Goal: Task Accomplishment & Management: Manage account settings

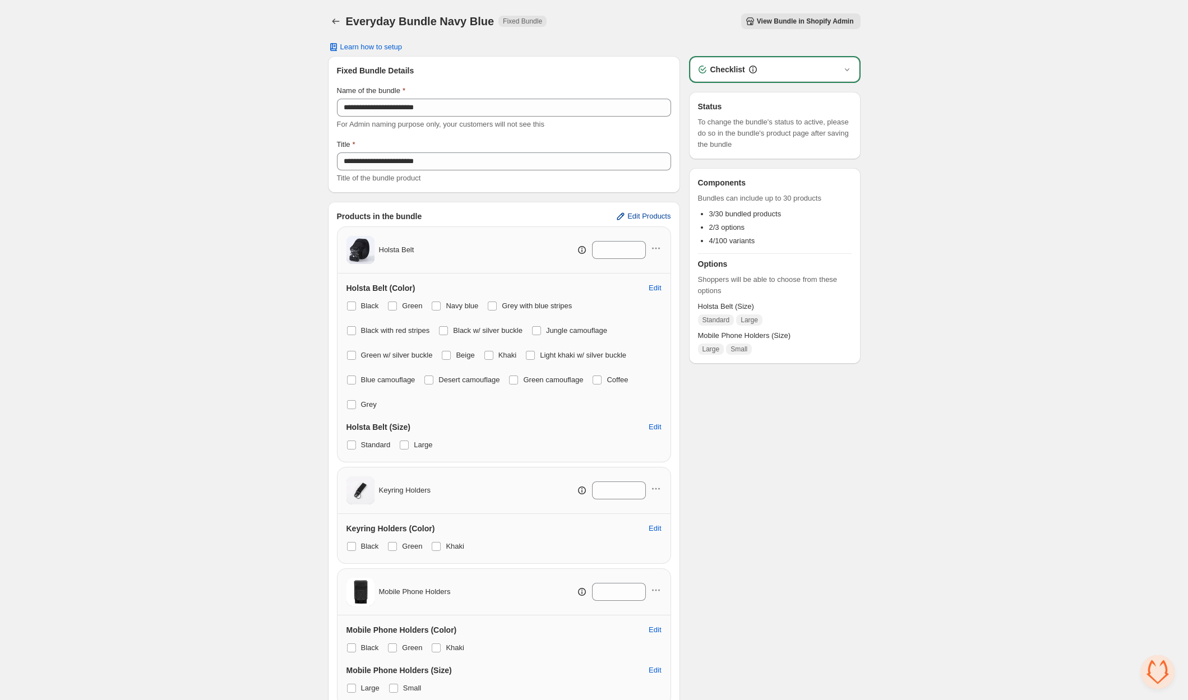
click at [636, 216] on span "Edit Products" at bounding box center [648, 216] width 43 height 9
click at [636, 218] on span "Edit Products" at bounding box center [648, 216] width 43 height 9
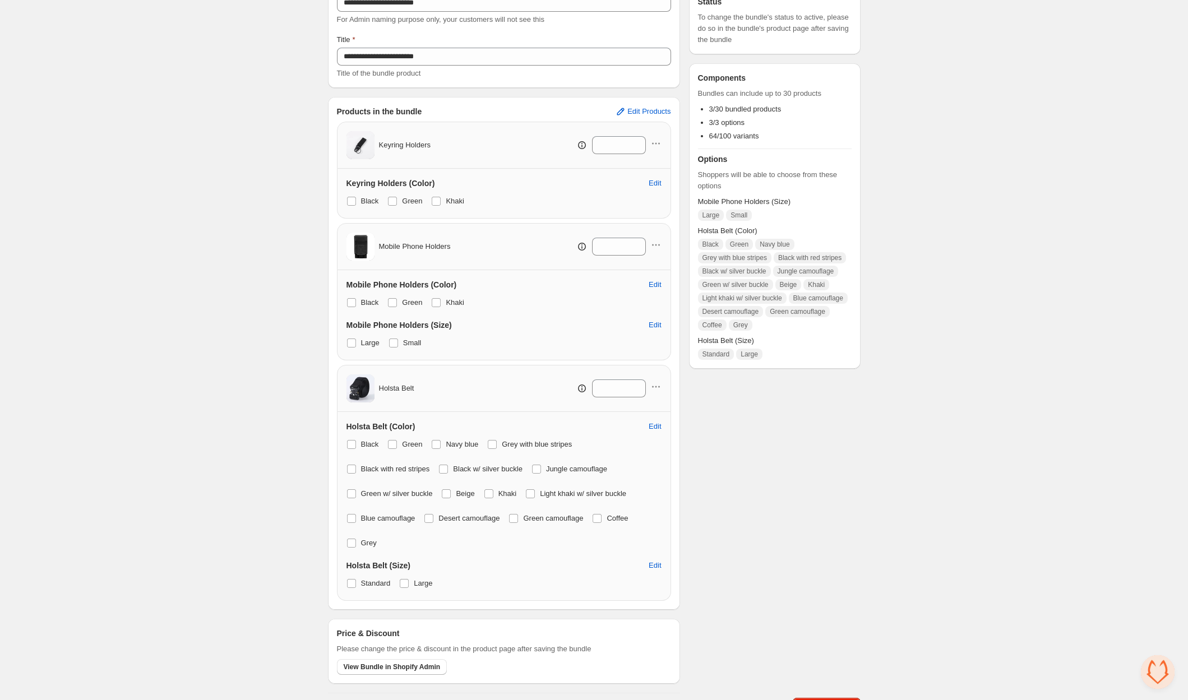
scroll to position [121, 0]
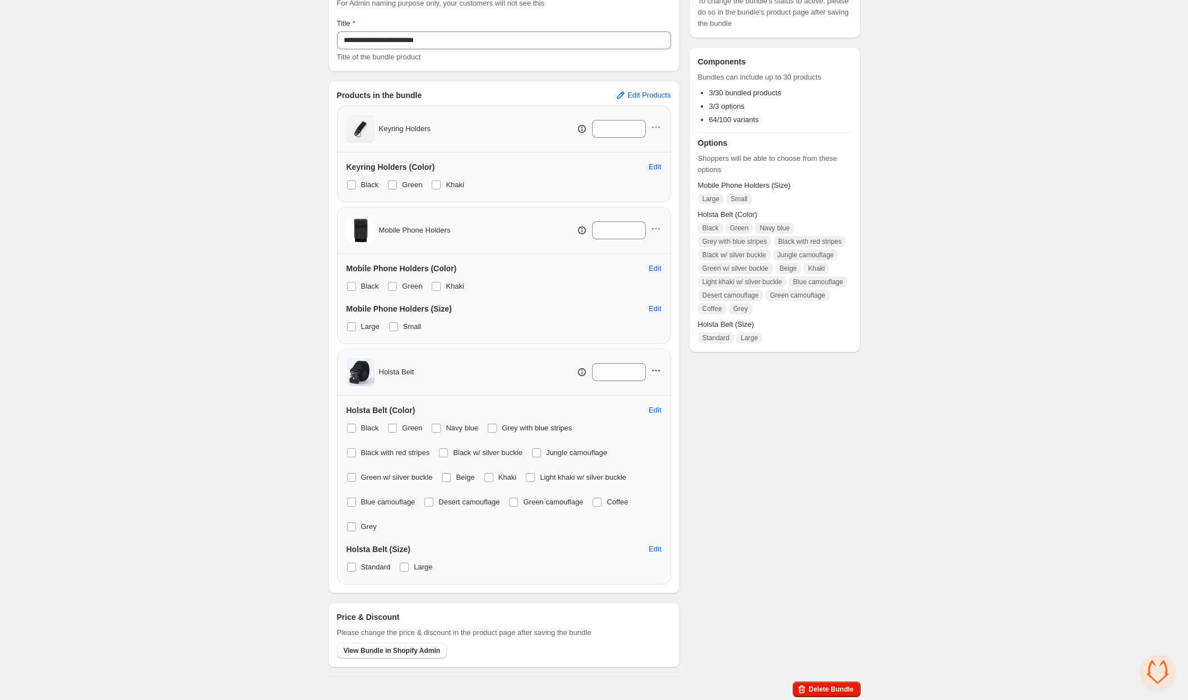
click at [658, 365] on icon "button" at bounding box center [655, 370] width 11 height 11
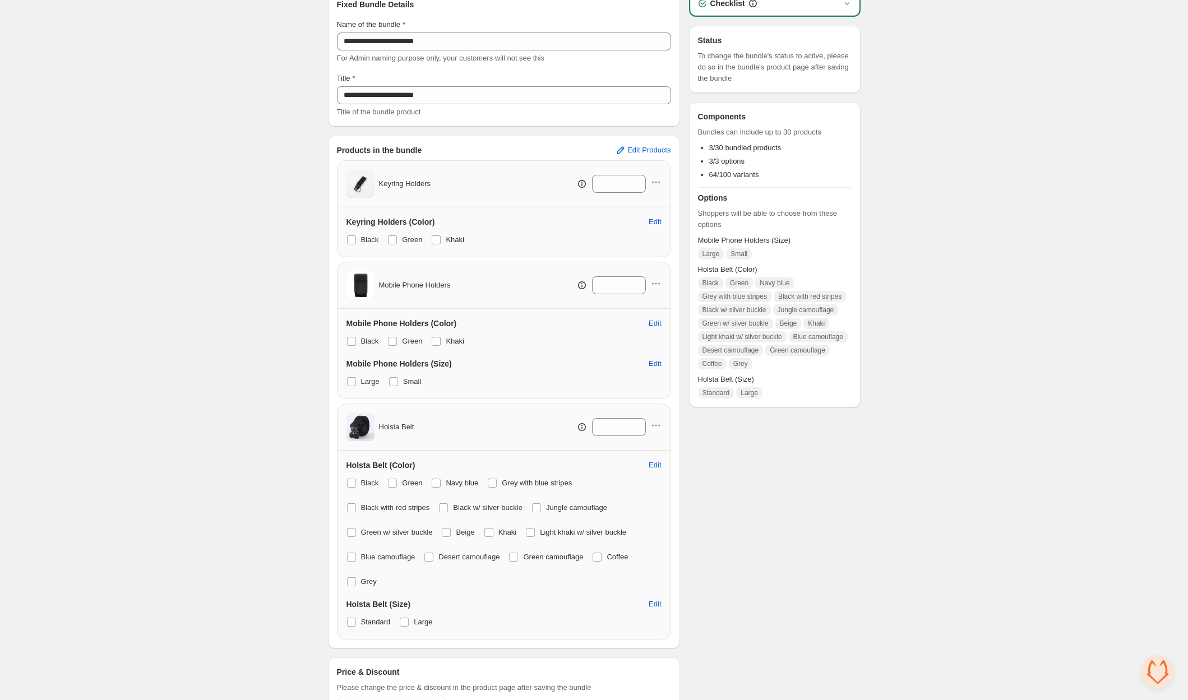
scroll to position [81, 0]
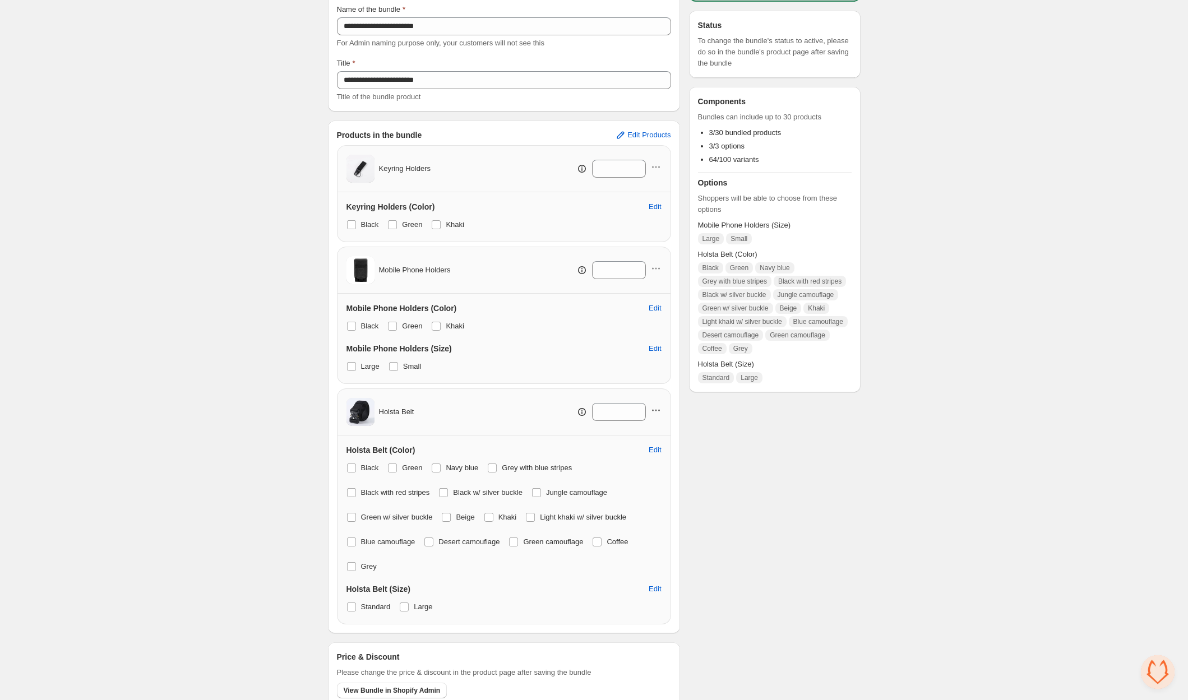
click at [652, 410] on icon "button" at bounding box center [653, 411] width 2 height 2
click at [653, 452] on span "Edit" at bounding box center [654, 450] width 12 height 9
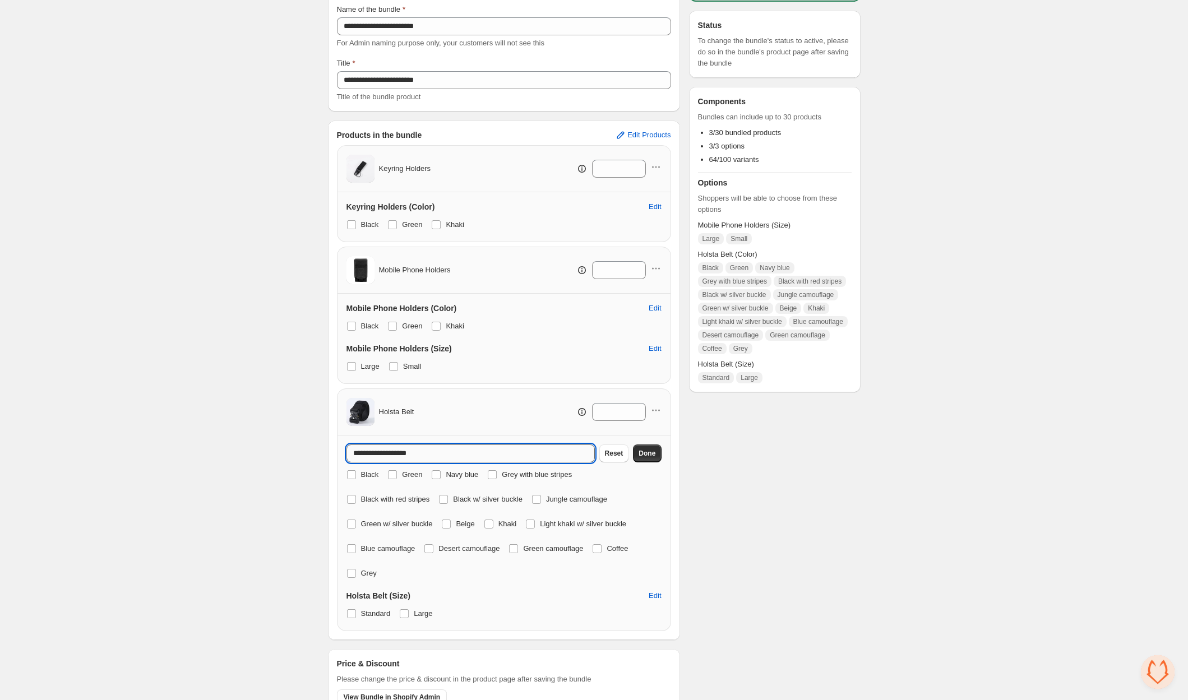
click at [572, 451] on input "**********" at bounding box center [470, 453] width 248 height 18
click at [713, 482] on div "Checklist Status To change the bundle's status to active, please do so in the b…" at bounding box center [774, 349] width 171 height 749
click at [353, 472] on span at bounding box center [351, 474] width 9 height 9
click at [383, 473] on div "Black Green Navy blue Grey with blue stripes Black with red stripes Black w/ si…" at bounding box center [503, 524] width 315 height 114
click at [388, 473] on span at bounding box center [392, 475] width 10 height 10
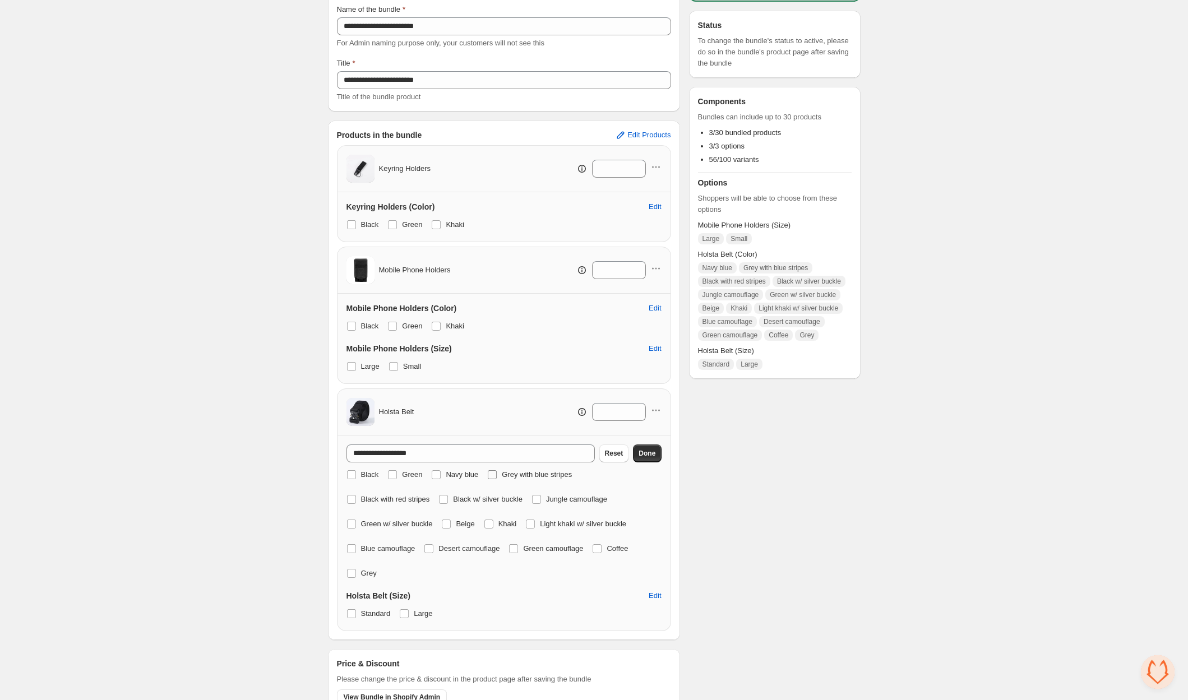
click at [500, 470] on label "Grey with blue stripes" at bounding box center [529, 475] width 85 height 16
click at [355, 499] on span at bounding box center [351, 499] width 9 height 9
click at [448, 496] on span at bounding box center [443, 499] width 9 height 9
click at [541, 497] on span at bounding box center [536, 499] width 9 height 9
click at [342, 525] on div "**********" at bounding box center [504, 533] width 334 height 196
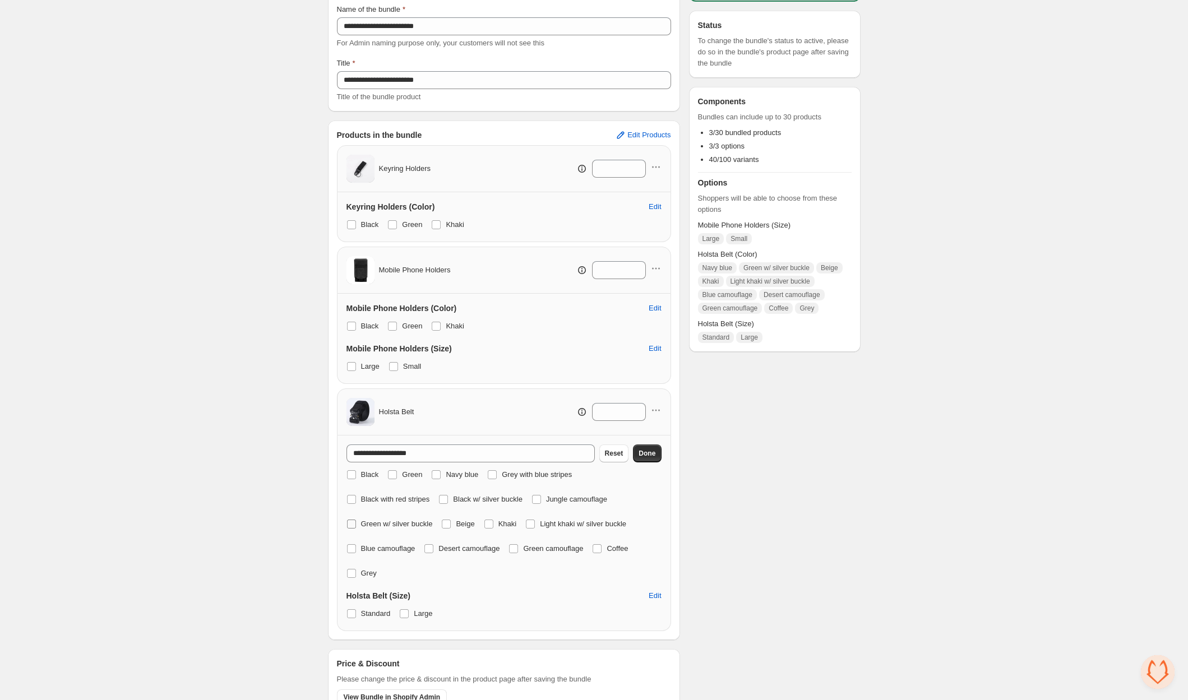
click at [351, 525] on span at bounding box center [351, 524] width 9 height 9
click at [466, 520] on span "Beige" at bounding box center [465, 524] width 18 height 8
click at [517, 520] on span "Khaki" at bounding box center [507, 524] width 18 height 8
click at [535, 521] on span at bounding box center [530, 524] width 10 height 10
click at [356, 548] on label "Blue camouflage" at bounding box center [380, 549] width 69 height 16
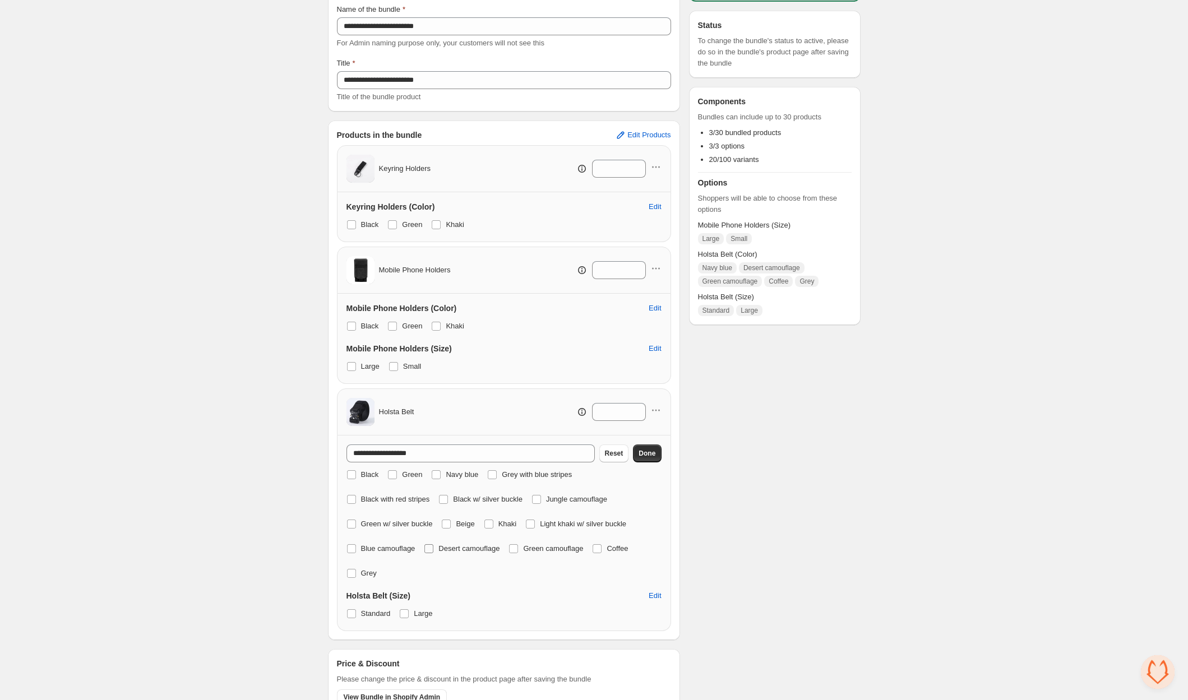
click at [431, 548] on span at bounding box center [428, 548] width 9 height 9
click at [511, 550] on div "Black Green Navy blue Grey with blue stripes Black with red stripes Black w/ si…" at bounding box center [503, 524] width 315 height 114
click at [528, 549] on label "Green camouflage" at bounding box center [545, 549] width 75 height 16
click at [601, 547] on span at bounding box center [596, 548] width 9 height 9
click at [358, 574] on label "Grey" at bounding box center [361, 573] width 30 height 16
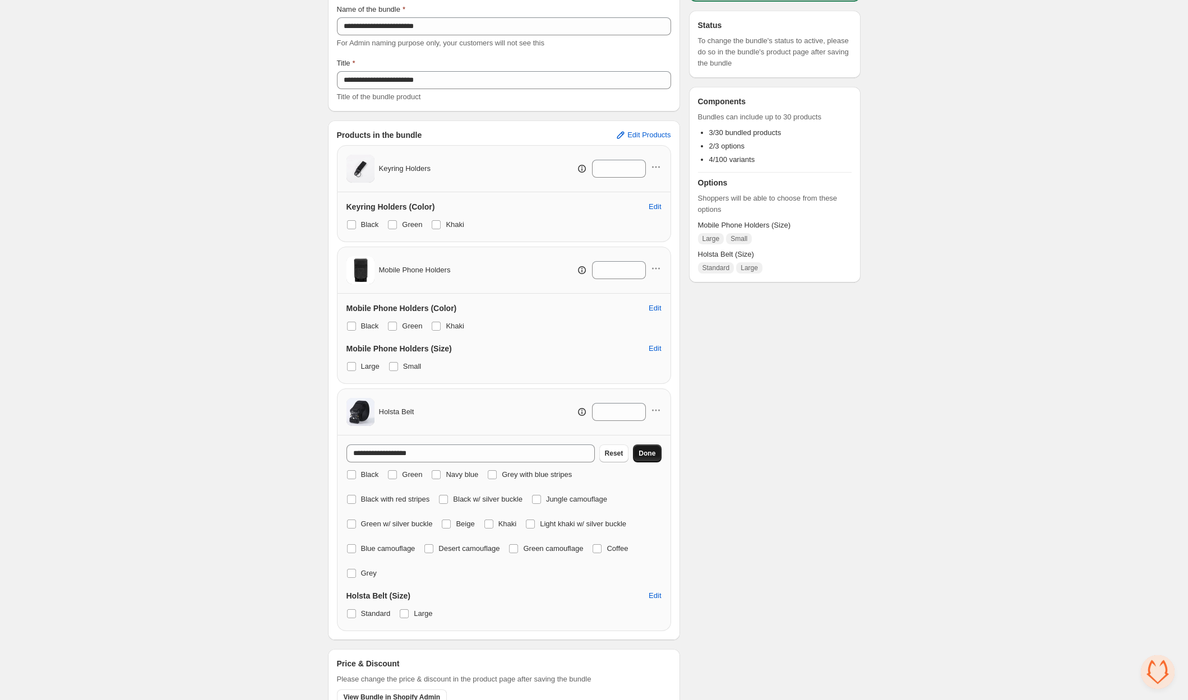
click at [650, 457] on button "Done" at bounding box center [647, 453] width 28 height 18
click at [662, 139] on button "Edit Products" at bounding box center [642, 135] width 69 height 18
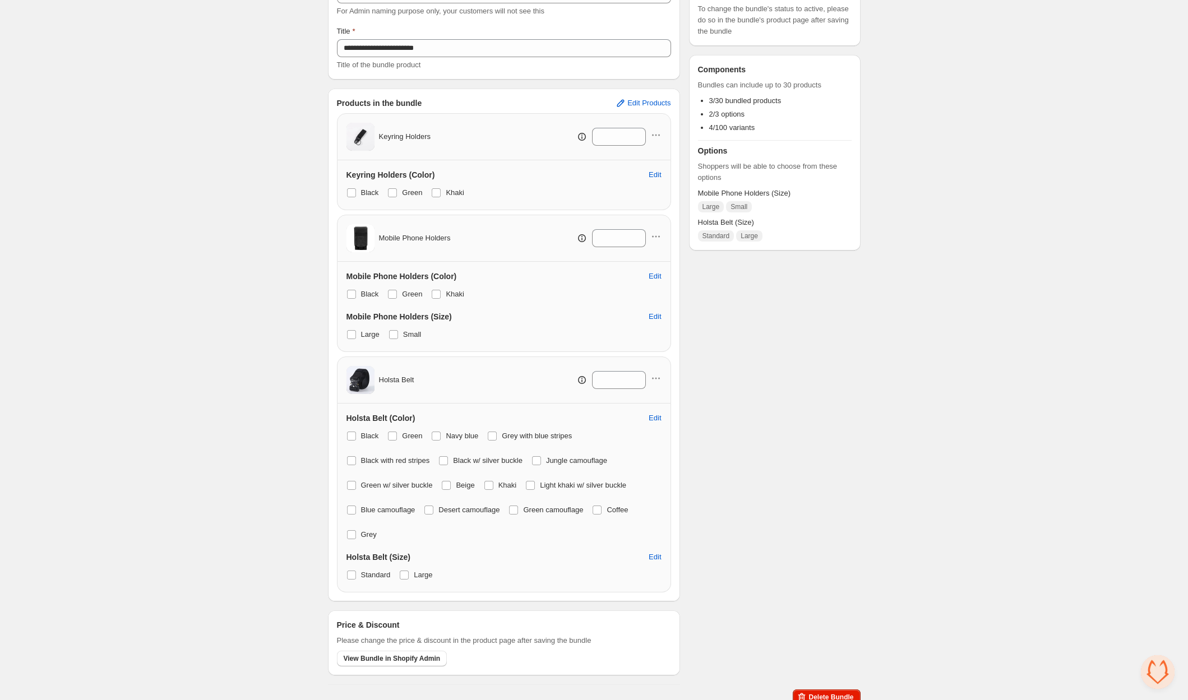
scroll to position [121, 0]
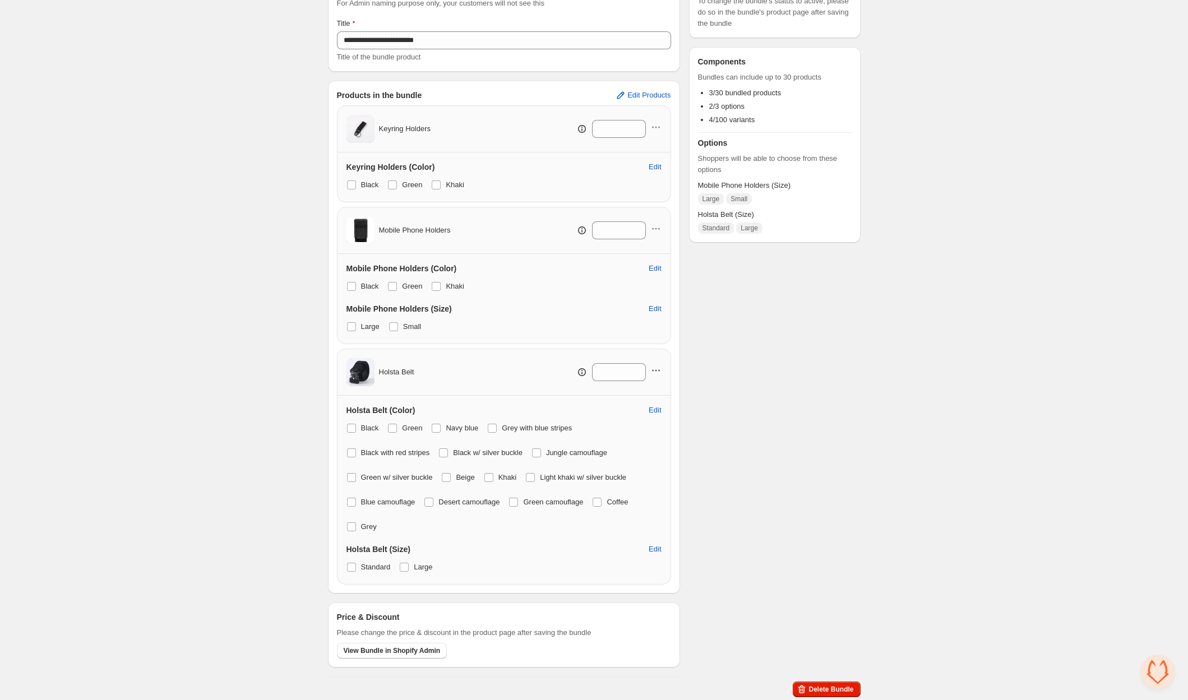
click at [653, 374] on icon "button" at bounding box center [655, 370] width 11 height 11
click at [384, 653] on span "View Bundle in Shopify Admin" at bounding box center [392, 650] width 97 height 9
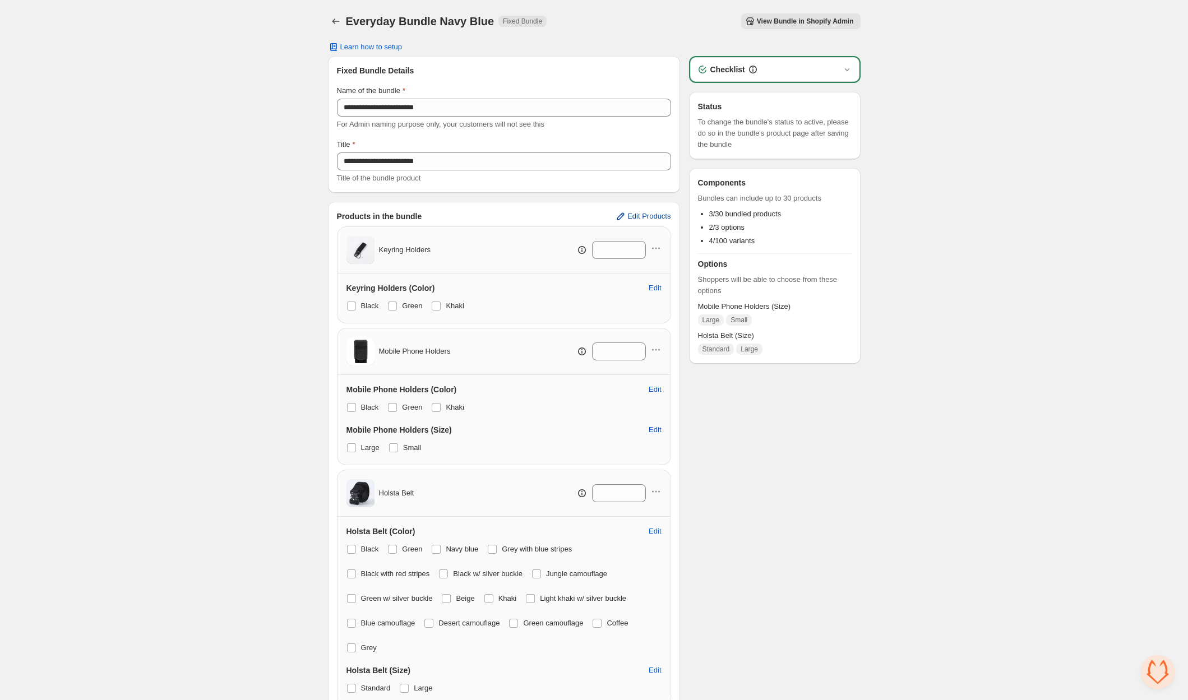
click at [656, 215] on span "Edit Products" at bounding box center [648, 216] width 43 height 9
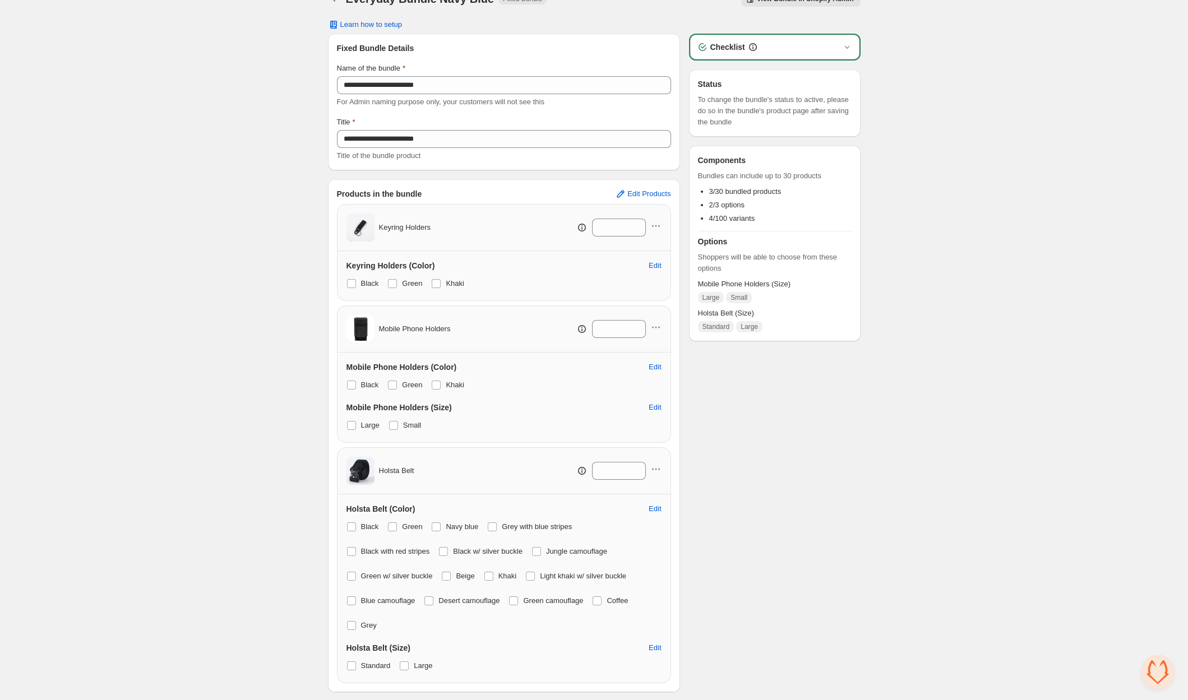
scroll to position [18, 0]
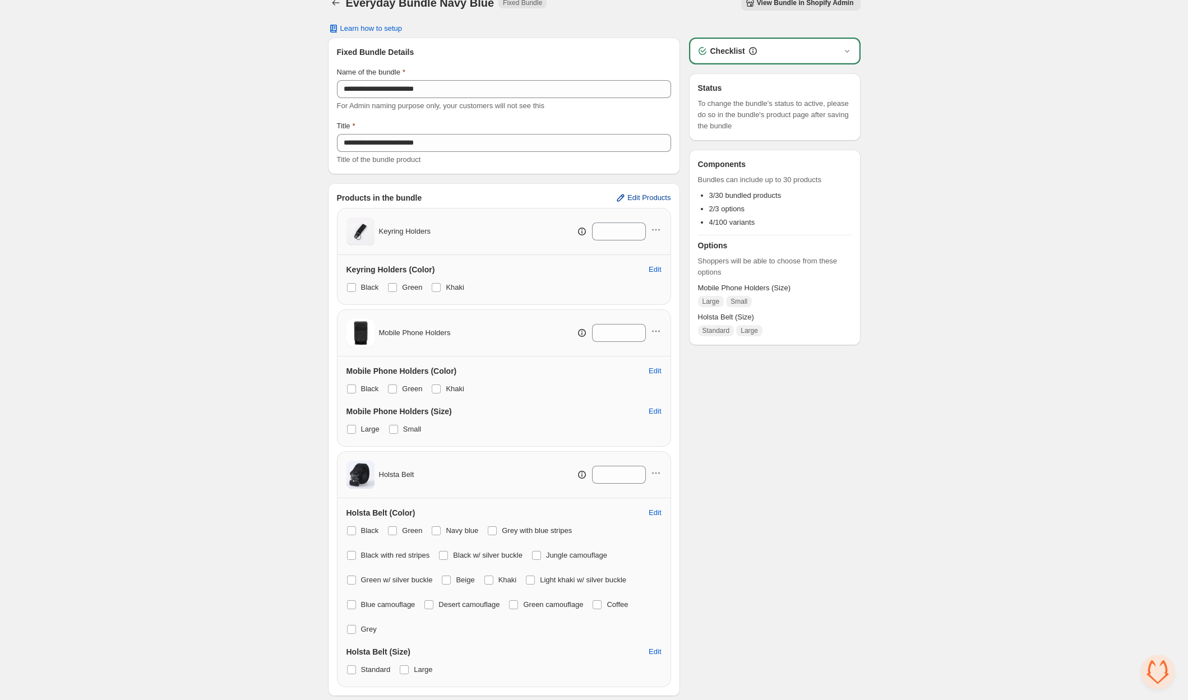
click at [643, 193] on span "Edit Products" at bounding box center [648, 197] width 43 height 9
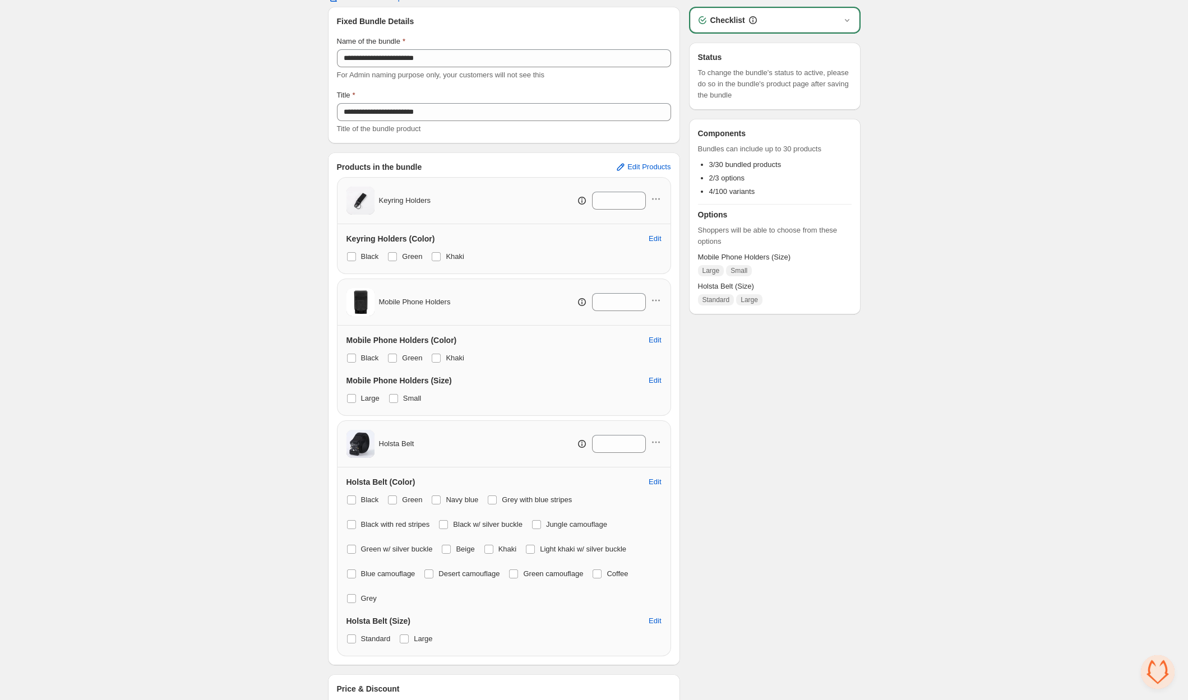
scroll to position [0, 0]
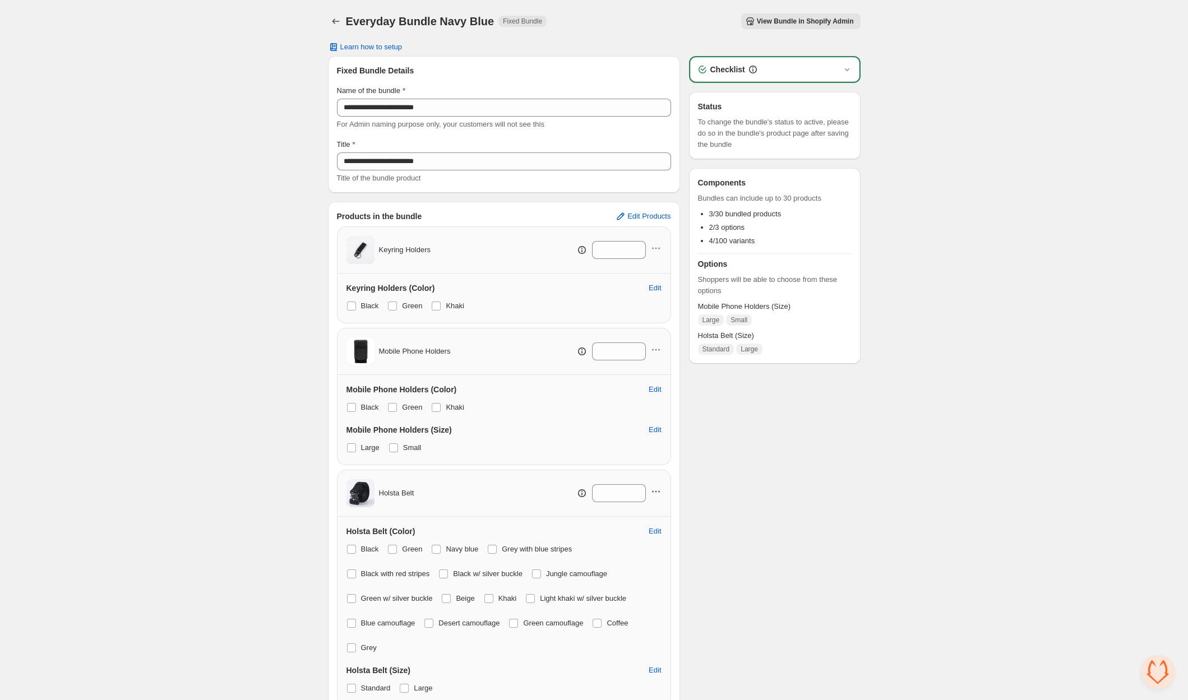
click at [656, 488] on icon "button" at bounding box center [655, 491] width 11 height 11
click at [659, 219] on span "Edit Products" at bounding box center [648, 216] width 43 height 9
click at [657, 345] on icon "button" at bounding box center [655, 349] width 11 height 11
click at [652, 388] on span "Remove Product" at bounding box center [662, 389] width 58 height 11
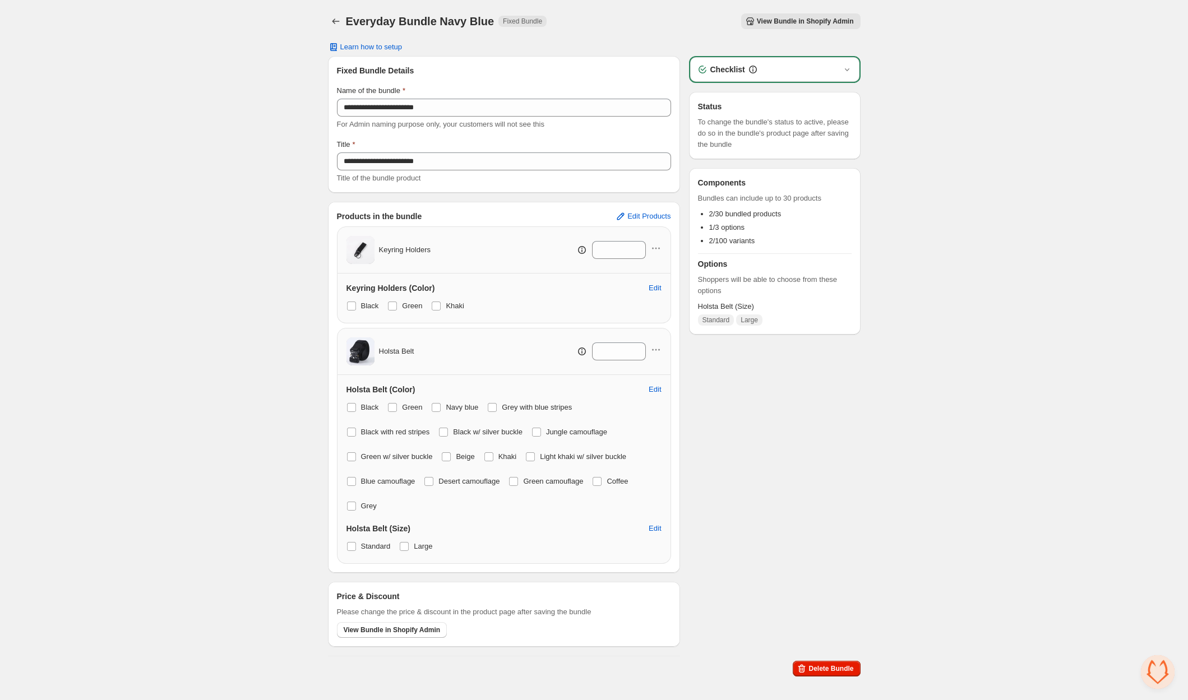
click at [655, 242] on div "*" at bounding box center [594, 250] width 135 height 18
click at [657, 245] on icon "button" at bounding box center [655, 248] width 11 height 11
click at [656, 287] on span "Remove Product" at bounding box center [662, 287] width 58 height 11
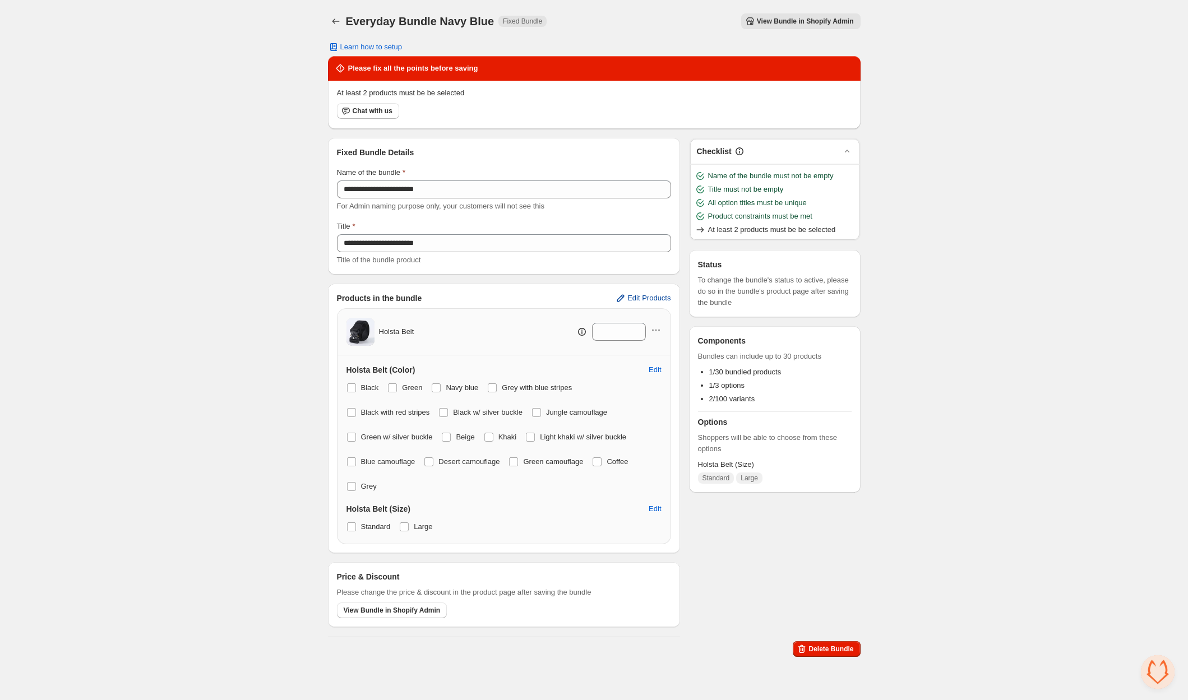
click at [654, 294] on span "Edit Products" at bounding box center [648, 298] width 43 height 9
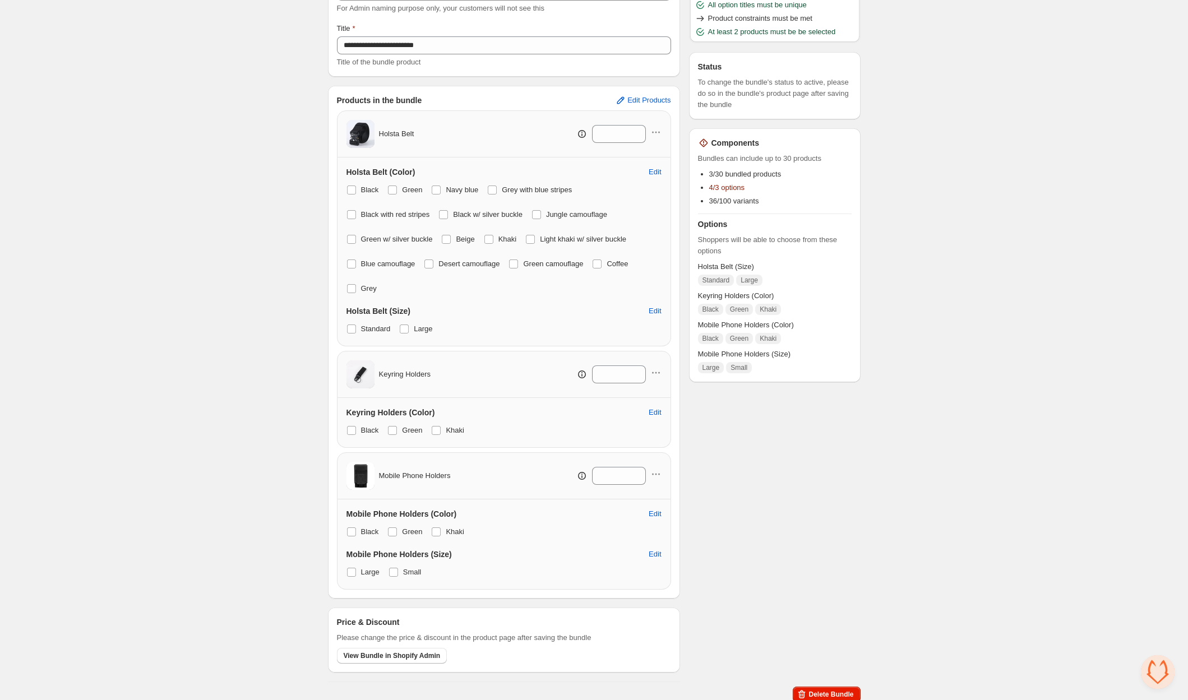
scroll to position [121, 0]
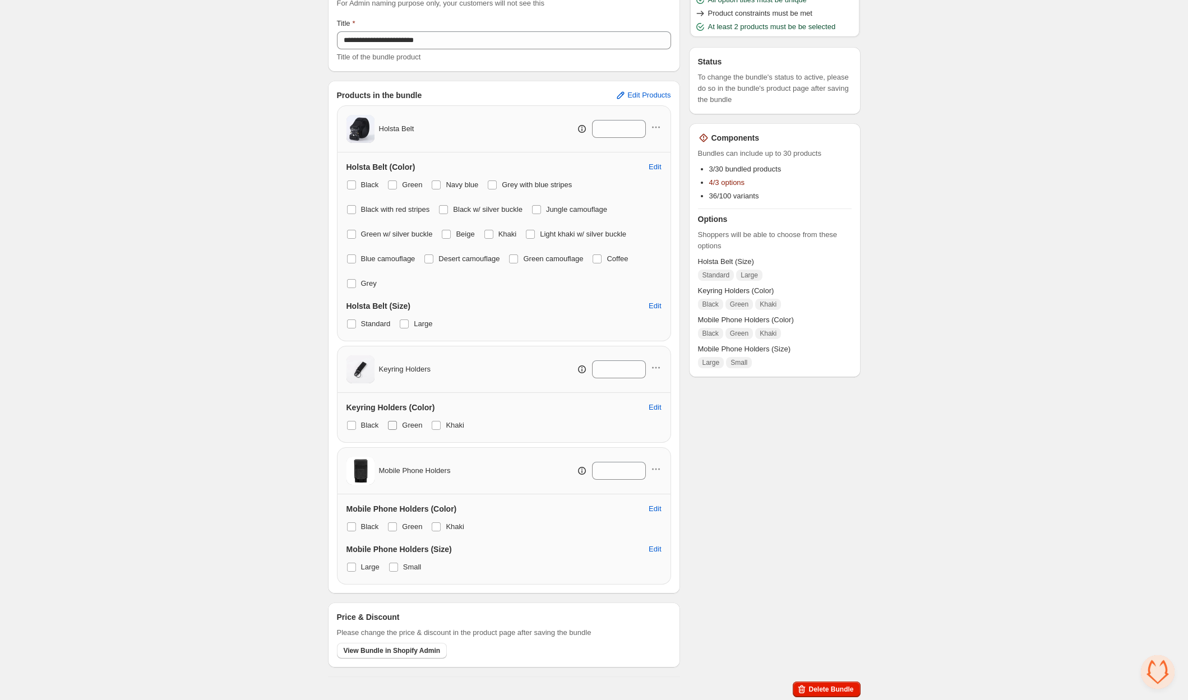
click at [396, 421] on span at bounding box center [392, 425] width 9 height 9
click at [437, 422] on span at bounding box center [436, 425] width 9 height 9
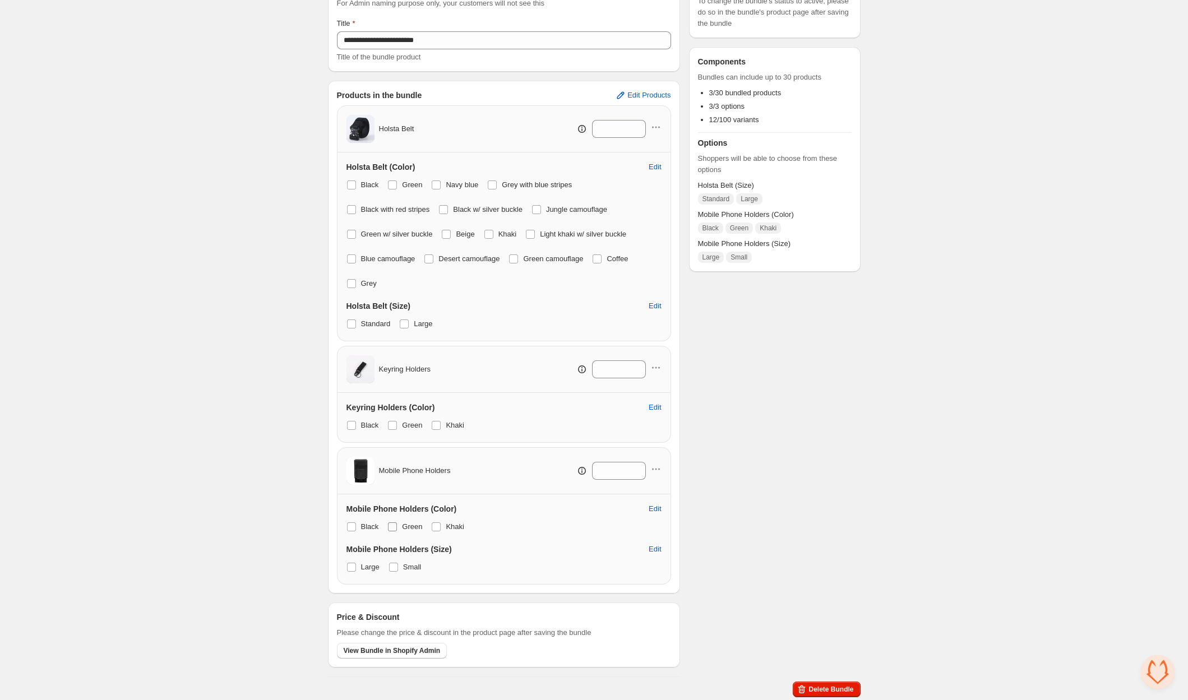
click at [392, 524] on span at bounding box center [392, 526] width 9 height 9
click at [436, 524] on span at bounding box center [436, 526] width 9 height 9
click at [394, 563] on span at bounding box center [393, 567] width 9 height 9
click at [394, 556] on div "Mobile Phone Holders (Size) Edit Large Small" at bounding box center [503, 559] width 315 height 31
click at [393, 563] on span at bounding box center [393, 567] width 9 height 9
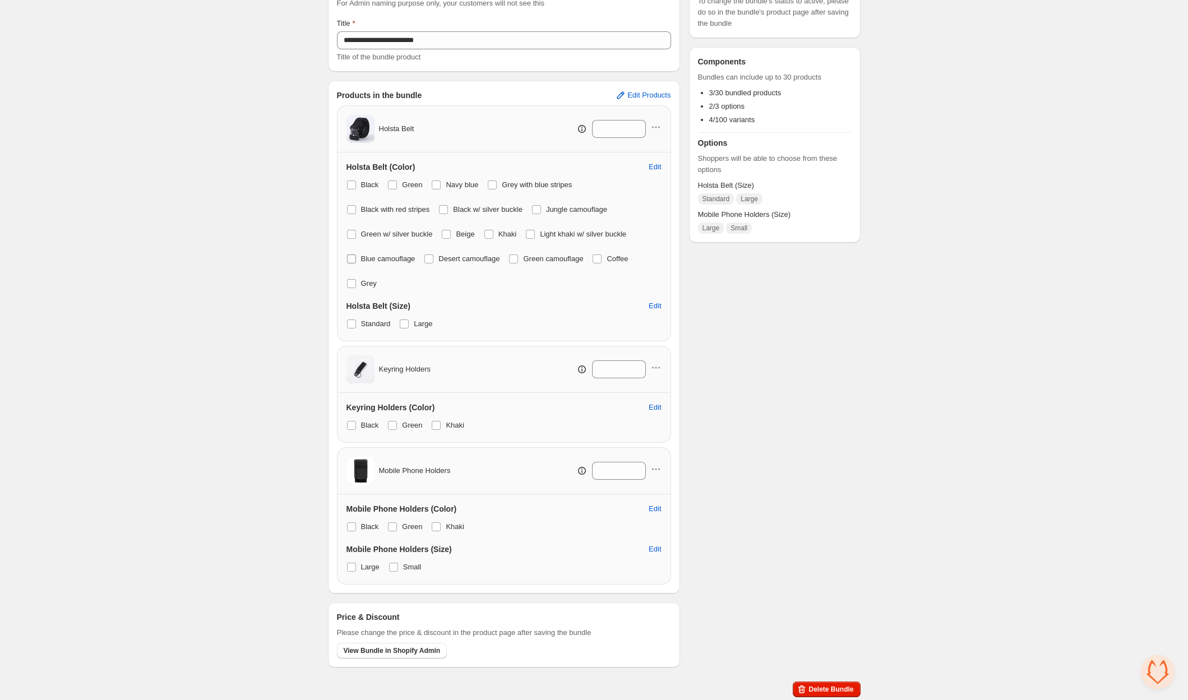
scroll to position [0, 0]
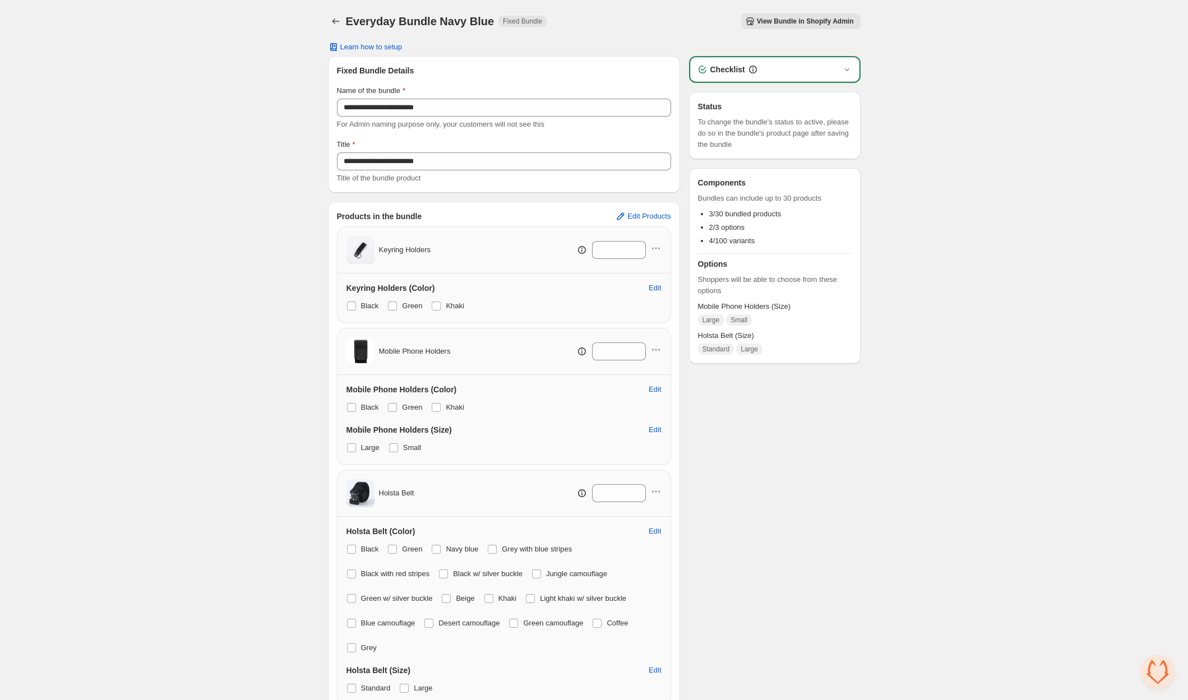
drag, startPoint x: 651, startPoint y: 216, endPoint x: 672, endPoint y: 230, distance: 25.5
click at [672, 230] on div "Products in the bundle Edit Products Keyring Holders * Keyring Holders (Color) …" at bounding box center [504, 458] width 352 height 513
click at [789, 25] on span "View Bundle in Shopify Admin" at bounding box center [805, 21] width 97 height 9
click at [662, 214] on span "Edit Products" at bounding box center [648, 216] width 43 height 9
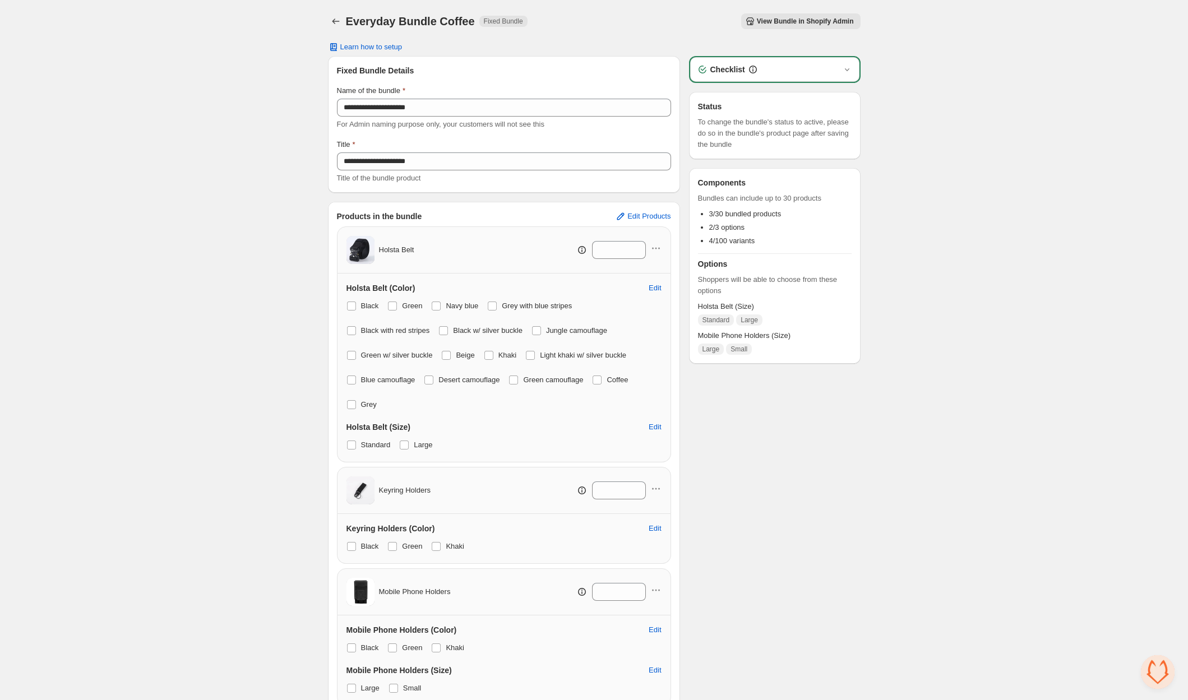
click at [804, 18] on span "View Bundle in Shopify Admin" at bounding box center [805, 21] width 97 height 9
click at [658, 248] on icon "button" at bounding box center [659, 249] width 2 height 2
click at [660, 285] on span "Remove Product" at bounding box center [662, 287] width 58 height 11
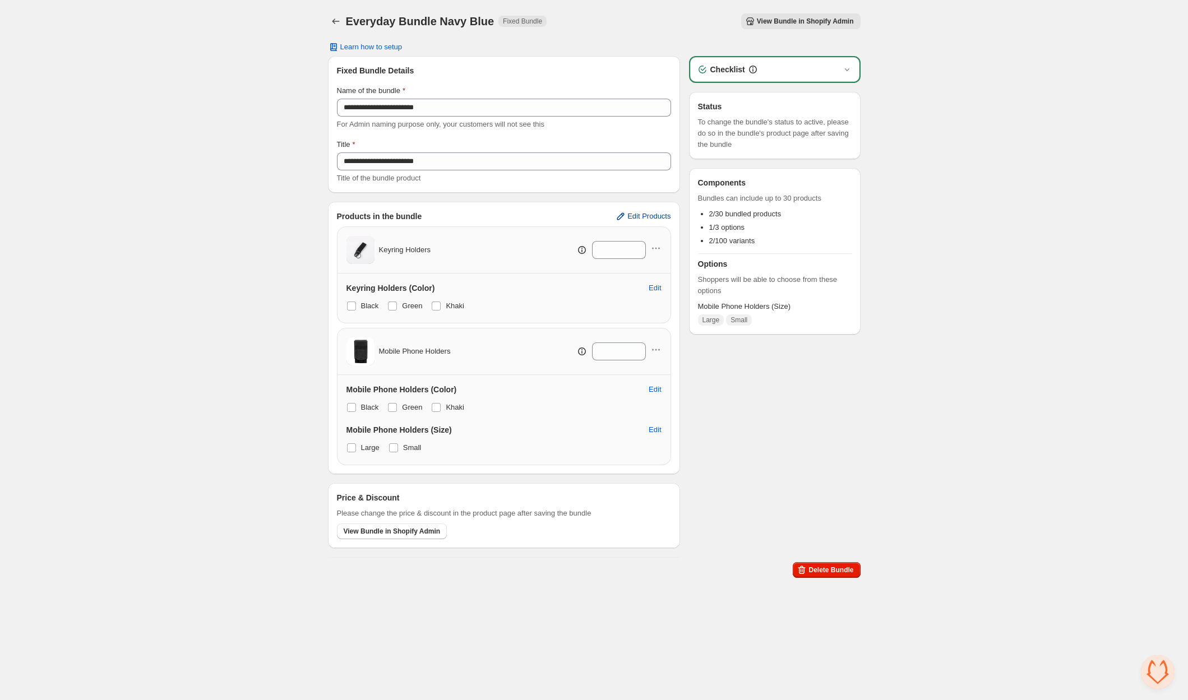
click at [643, 213] on span "Edit Products" at bounding box center [648, 216] width 43 height 9
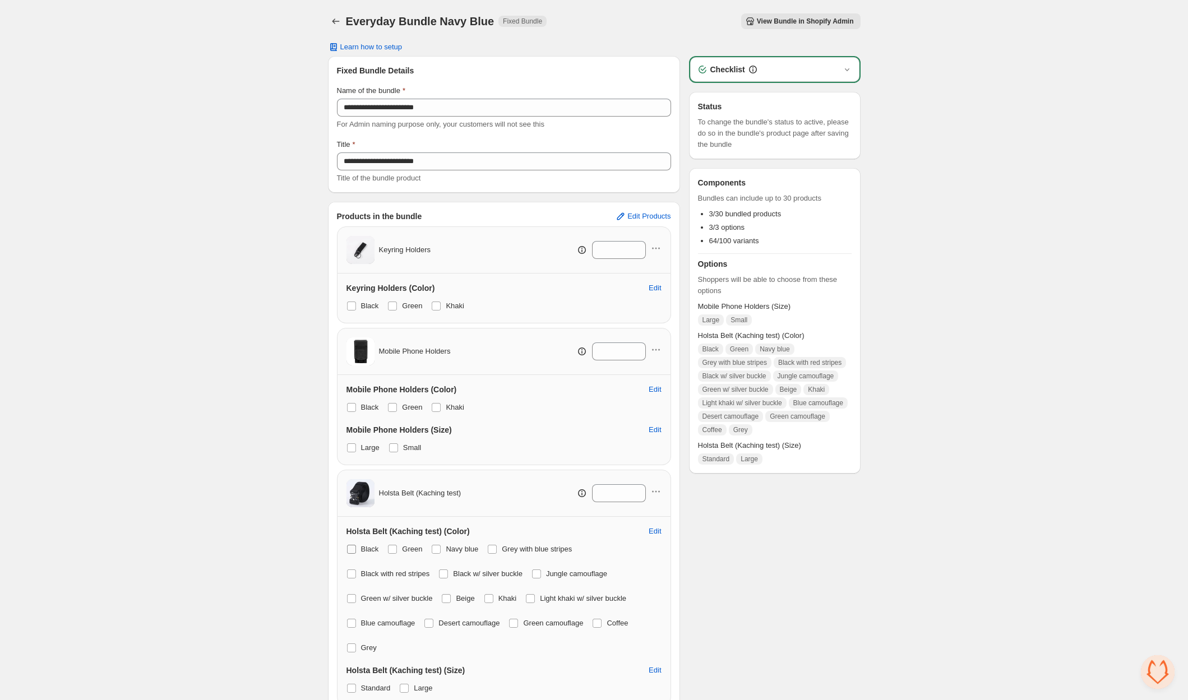
click at [349, 549] on span at bounding box center [351, 549] width 9 height 9
click at [392, 549] on span at bounding box center [392, 549] width 9 height 9
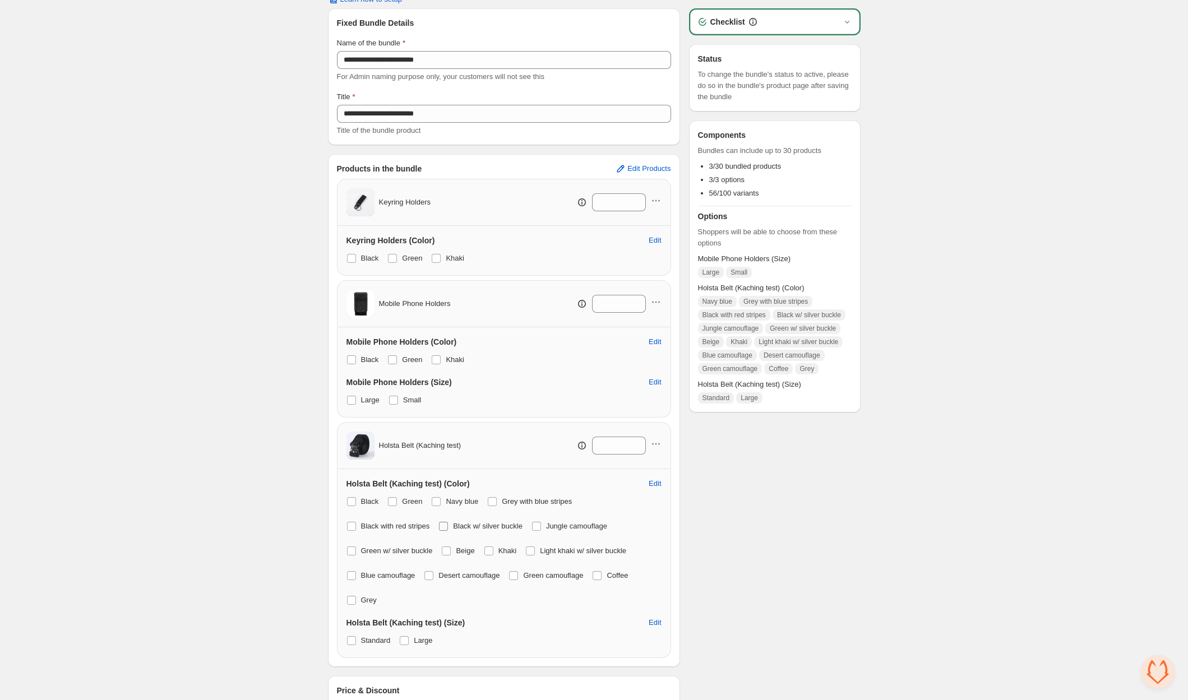
scroll to position [64, 0]
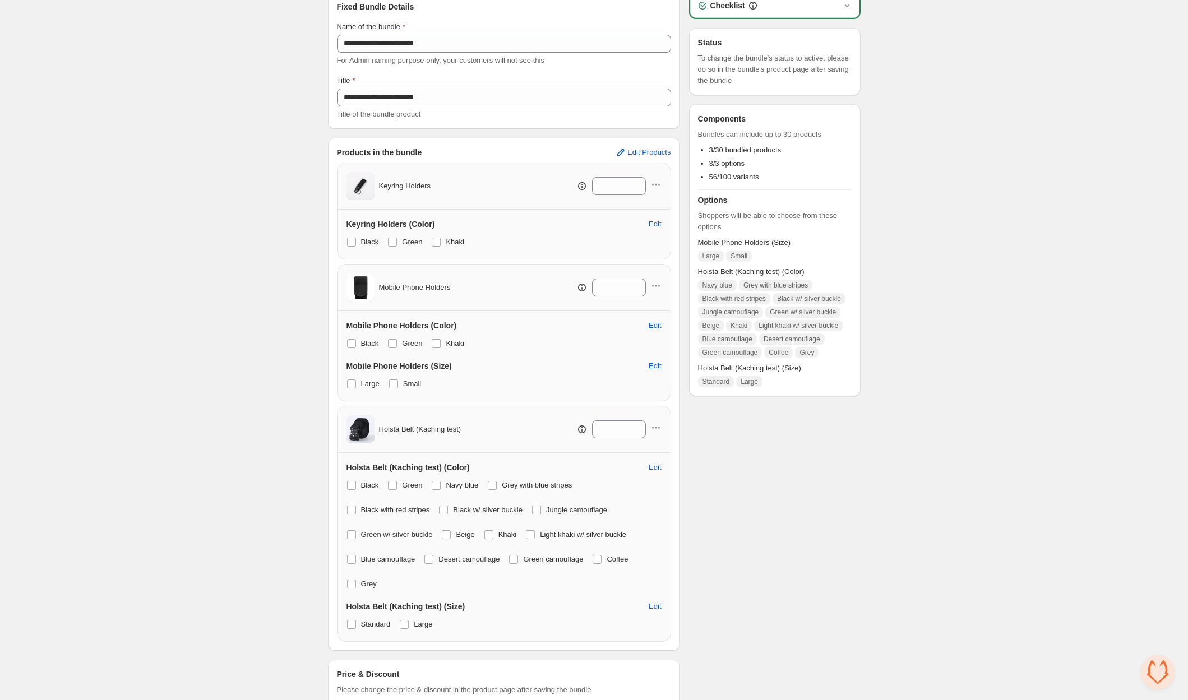
click at [484, 483] on div "Black Green Navy blue Grey with blue stripes Black with red stripes Black w/ si…" at bounding box center [503, 534] width 315 height 114
click at [494, 484] on span at bounding box center [492, 485] width 9 height 9
click at [656, 460] on button "Edit" at bounding box center [655, 467] width 26 height 18
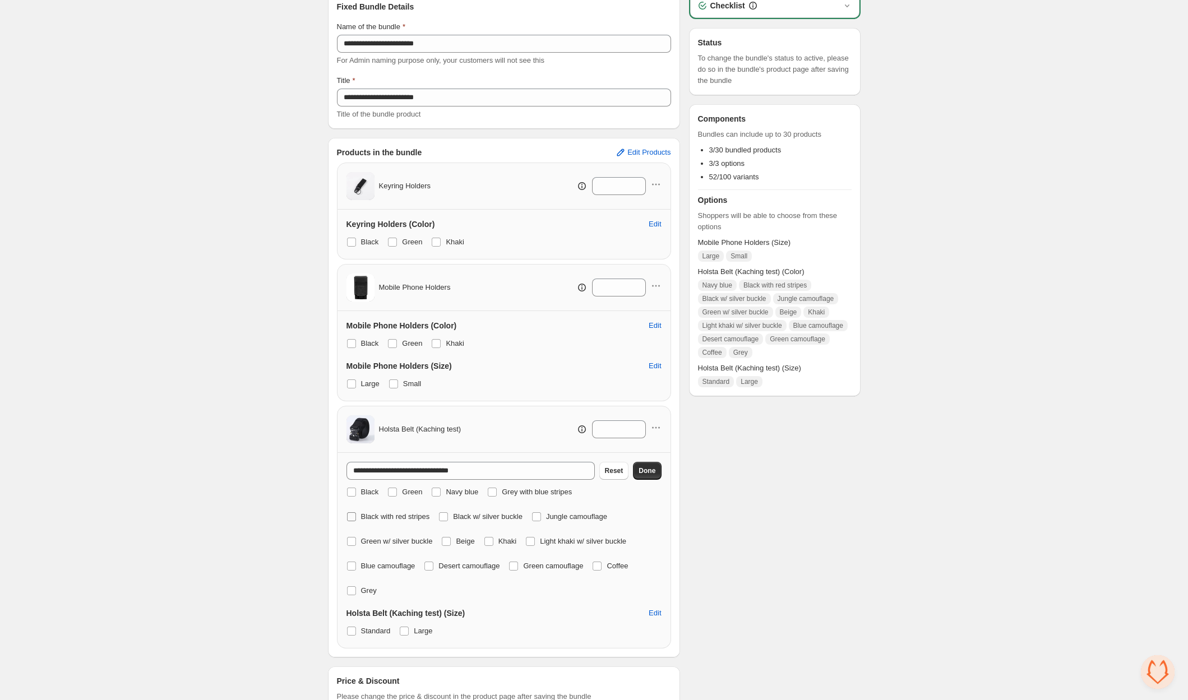
click at [359, 516] on label "Black with red stripes" at bounding box center [388, 517] width 84 height 16
click at [447, 514] on span at bounding box center [443, 516] width 9 height 9
click at [541, 513] on span at bounding box center [536, 516] width 9 height 9
click at [353, 539] on span at bounding box center [351, 541] width 9 height 9
click at [451, 537] on span at bounding box center [446, 541] width 9 height 9
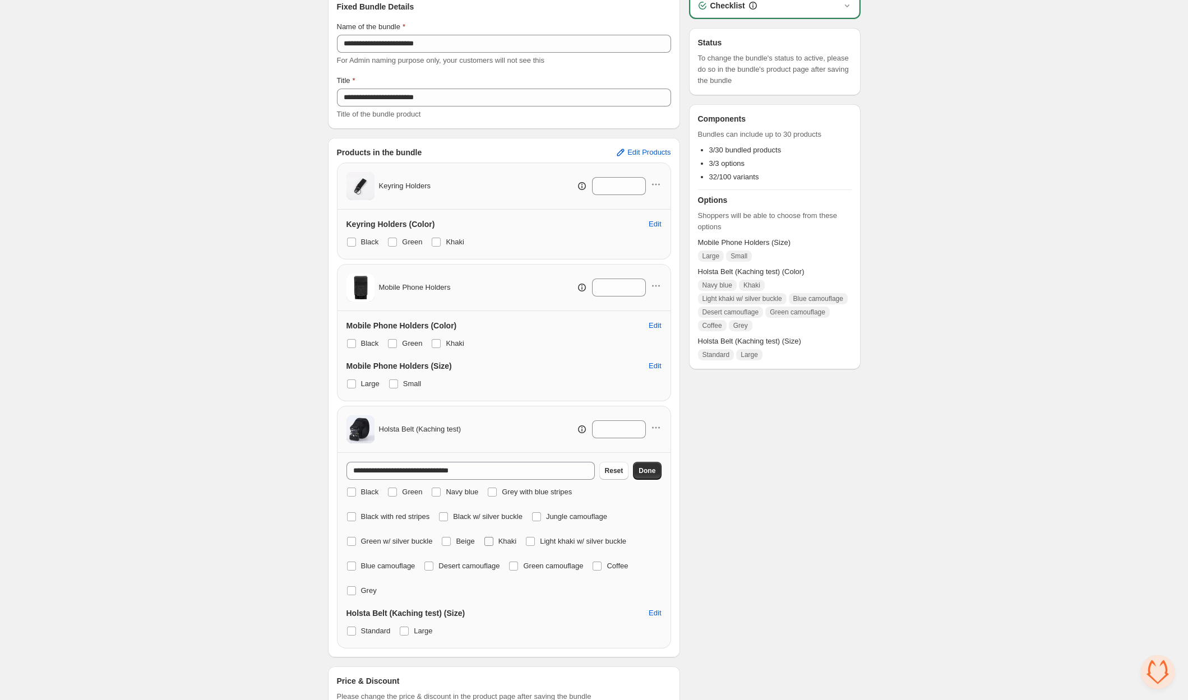
click at [494, 540] on span at bounding box center [489, 541] width 10 height 10
click at [532, 539] on span at bounding box center [530, 541] width 9 height 9
click at [351, 569] on span at bounding box center [351, 566] width 9 height 9
click at [433, 565] on span at bounding box center [428, 566] width 9 height 9
click at [518, 565] on span at bounding box center [513, 566] width 9 height 9
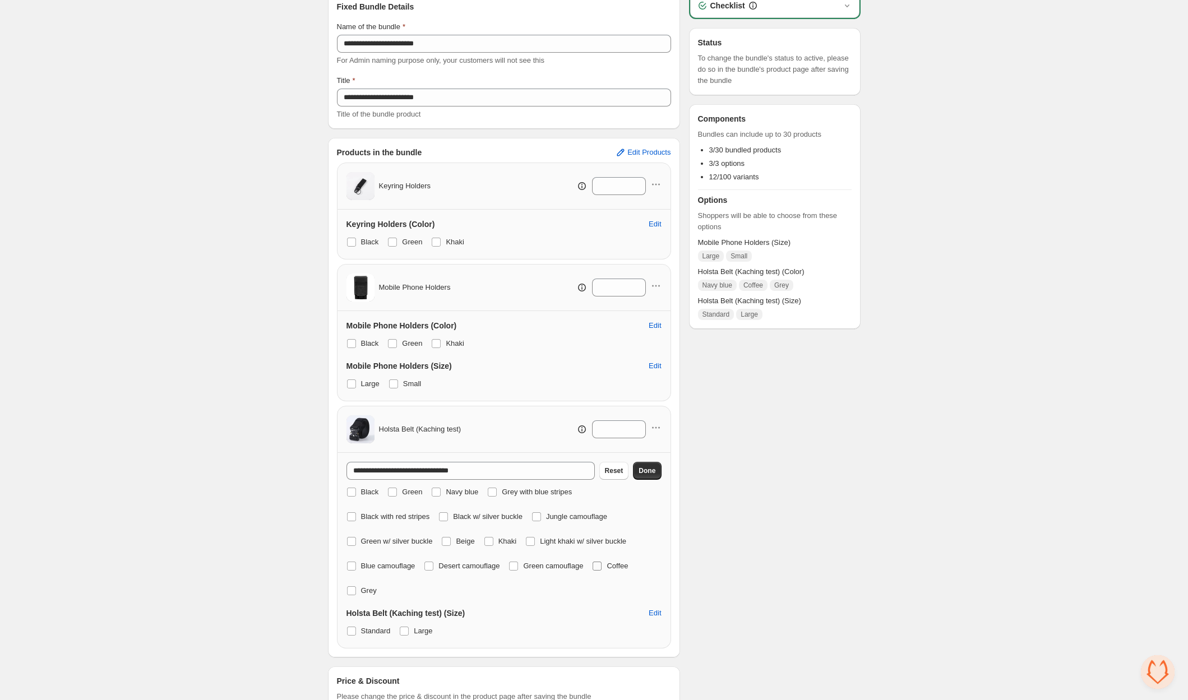
click at [602, 564] on span at bounding box center [597, 566] width 10 height 10
click at [355, 591] on span at bounding box center [351, 590] width 9 height 9
click at [651, 466] on span "Done" at bounding box center [646, 470] width 17 height 9
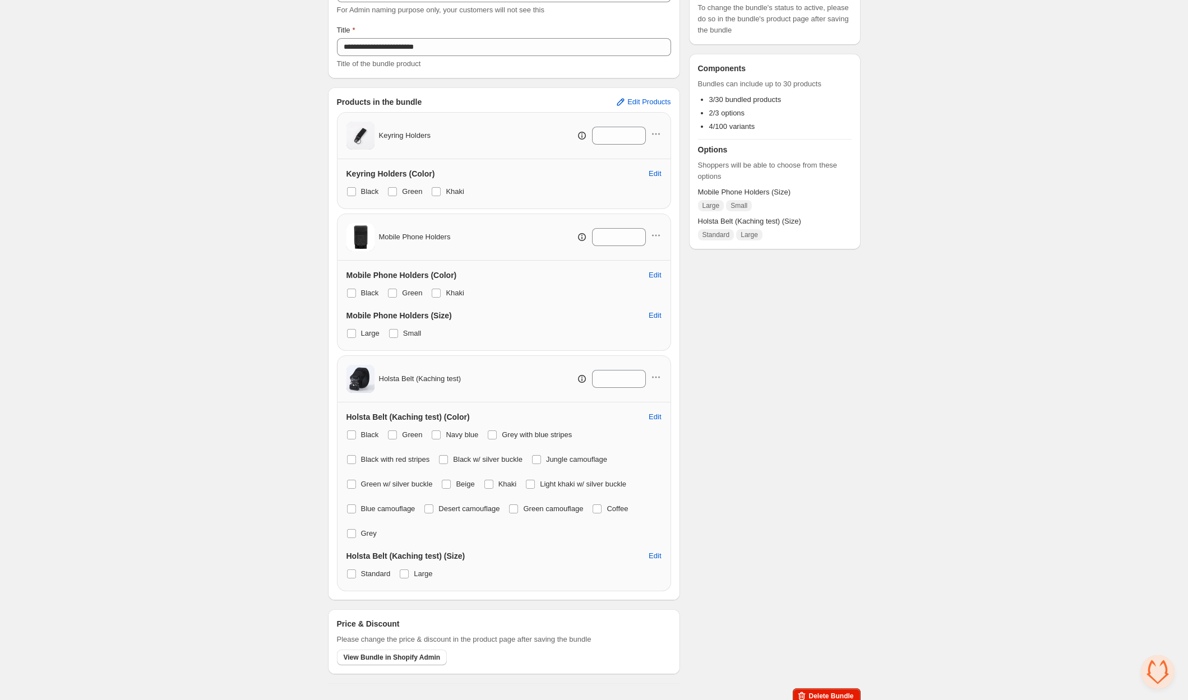
scroll to position [121, 0]
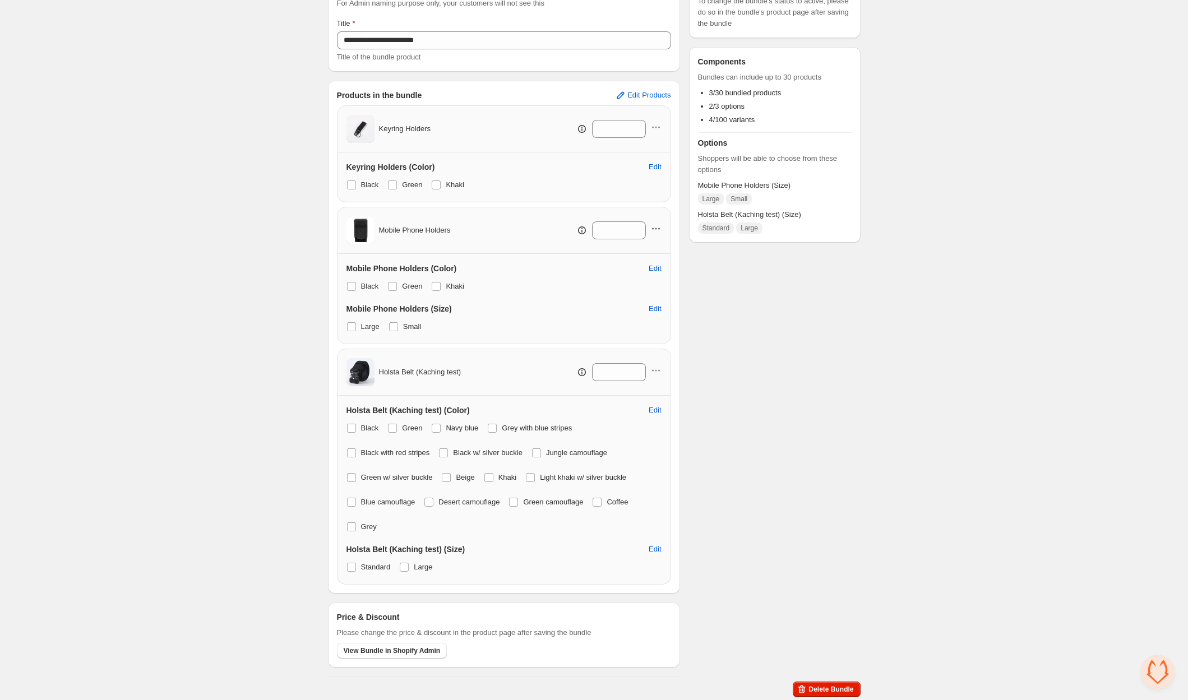
click at [654, 227] on icon "button" at bounding box center [655, 228] width 11 height 11
click at [669, 266] on span "Remove Product" at bounding box center [662, 268] width 58 height 11
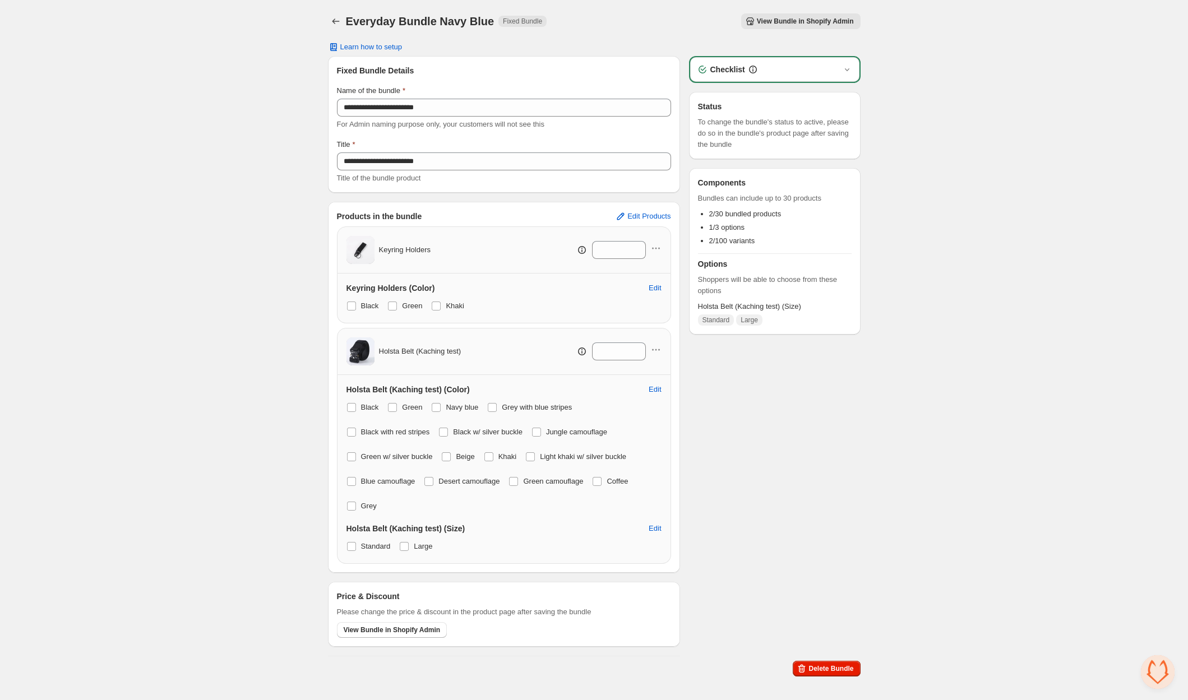
scroll to position [0, 0]
click at [658, 245] on icon "button" at bounding box center [655, 248] width 11 height 11
click at [656, 285] on span "Remove Product" at bounding box center [662, 287] width 58 height 11
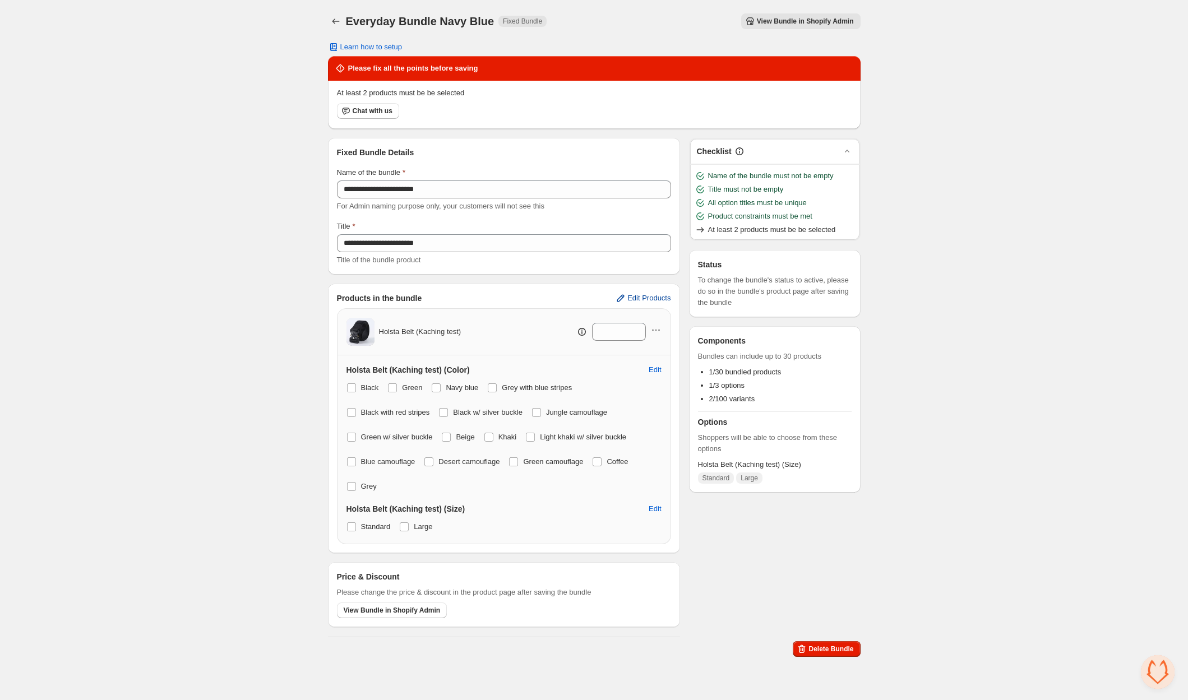
click at [652, 295] on span "Edit Products" at bounding box center [648, 298] width 43 height 9
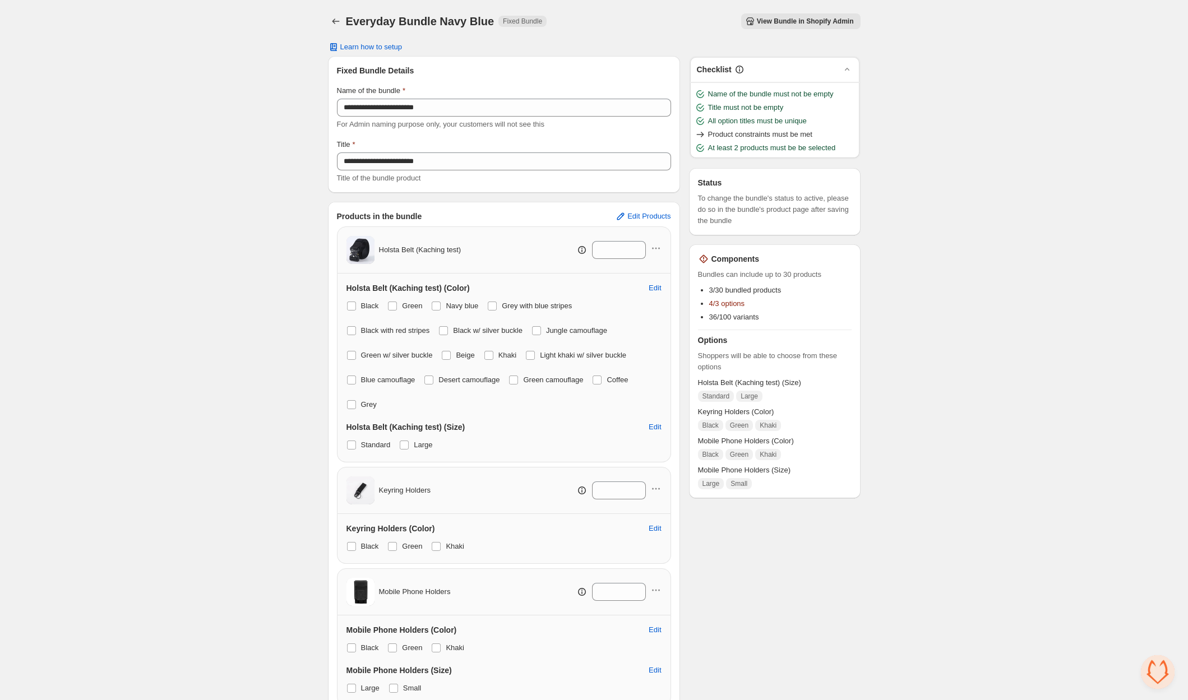
scroll to position [121, 0]
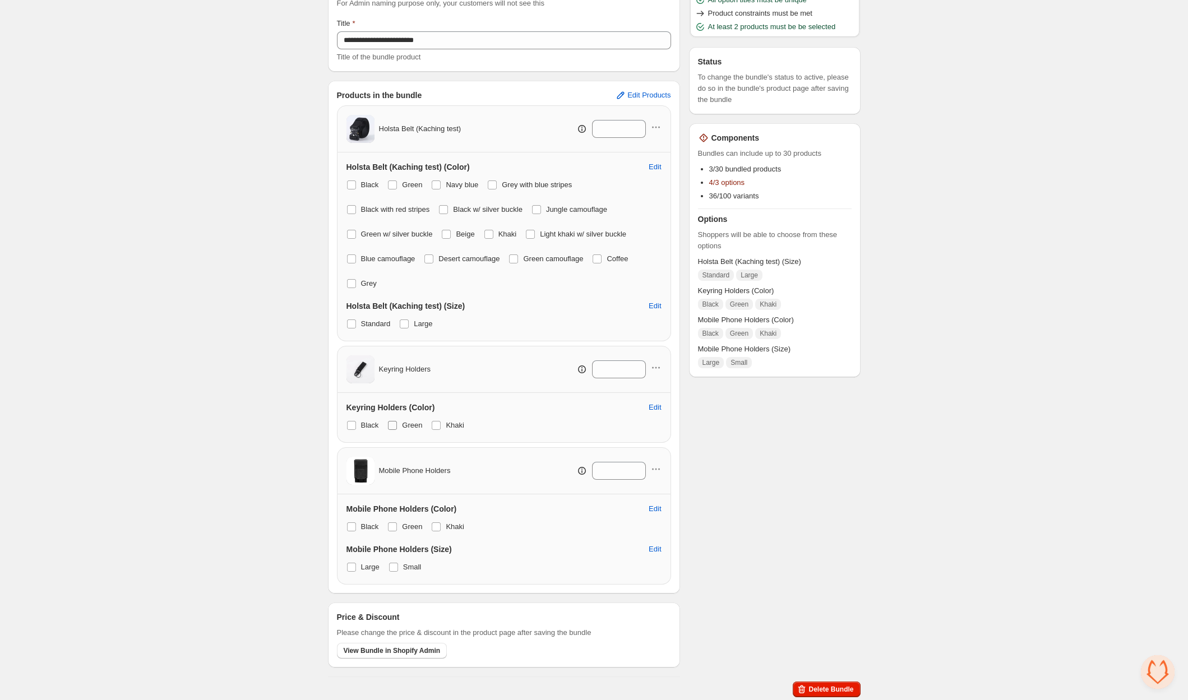
click at [391, 419] on label "Green" at bounding box center [404, 426] width 35 height 16
click at [450, 426] on span "Khaki" at bounding box center [455, 425] width 18 height 8
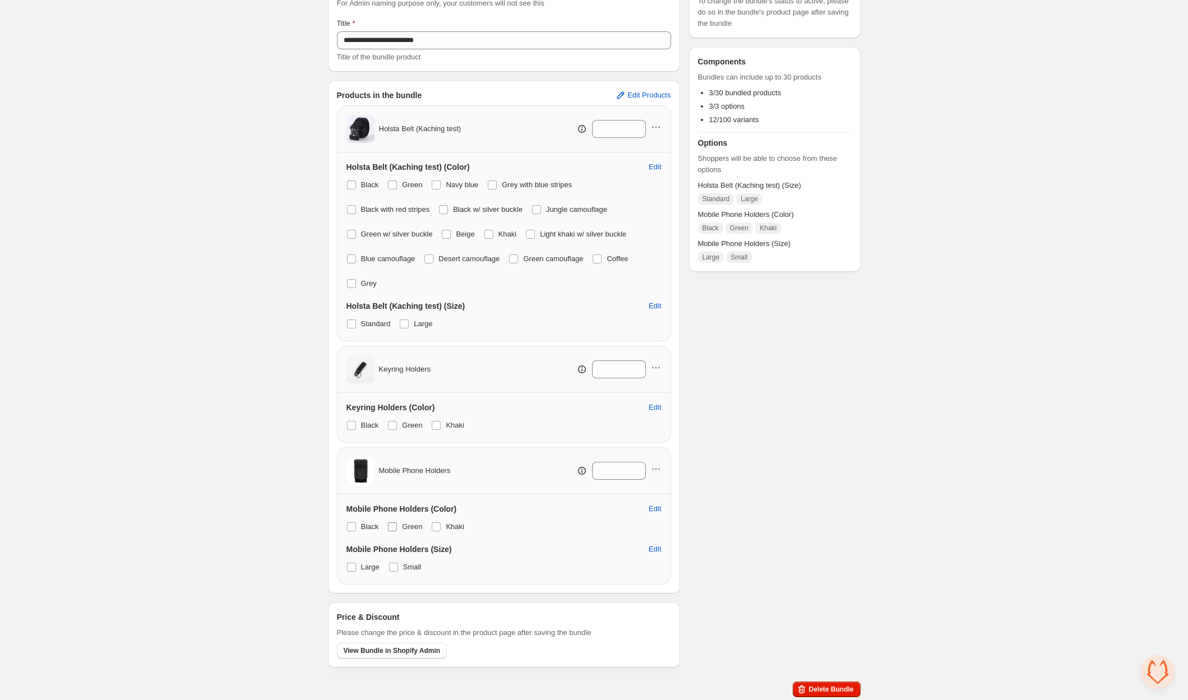
click at [392, 525] on span at bounding box center [392, 526] width 9 height 9
click at [447, 522] on span "Khaki" at bounding box center [455, 526] width 18 height 8
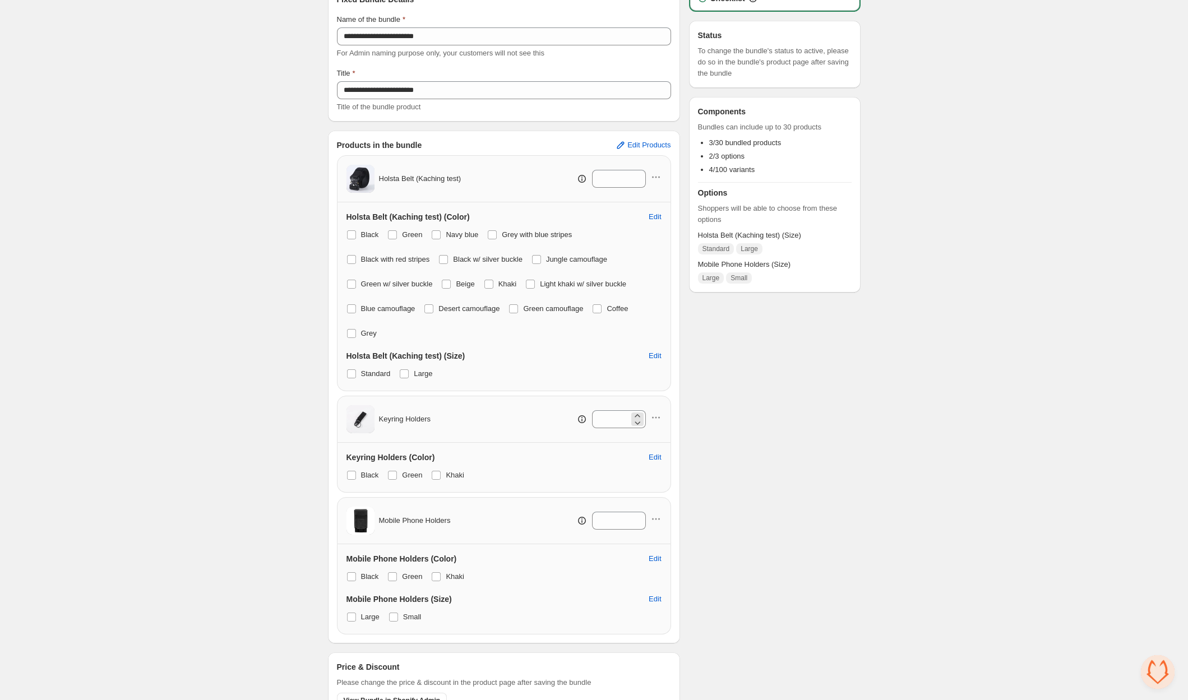
scroll to position [0, 0]
